Goal: Task Accomplishment & Management: Use online tool/utility

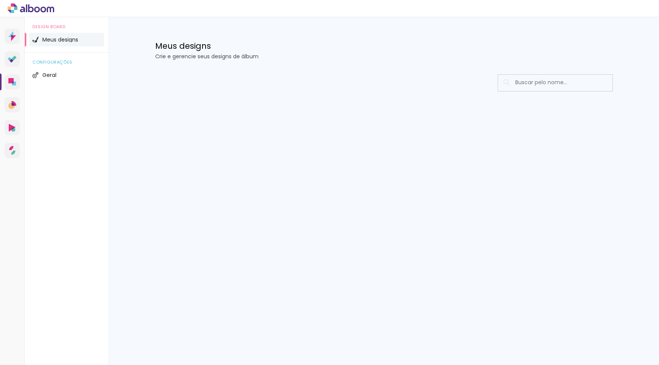
click at [22, 11] on icon at bounding box center [31, 8] width 47 height 10
